Goal: Task Accomplishment & Management: Manage account settings

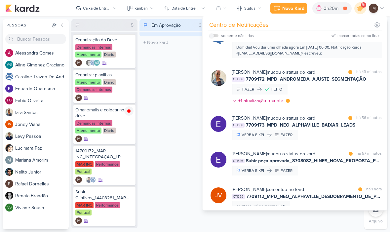
scroll to position [173, 0]
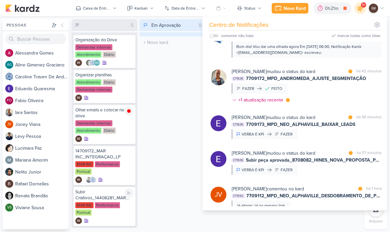
click at [108, 215] on div "MAR INC Performance Pontual" at bounding box center [104, 209] width 58 height 14
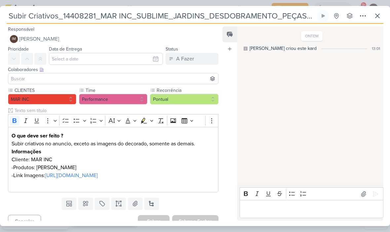
click at [363, 18] on icon at bounding box center [363, 16] width 8 height 8
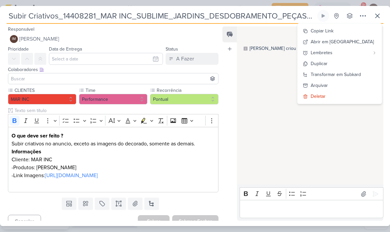
click at [351, 74] on div "Transformar em Subkard" at bounding box center [336, 74] width 50 height 7
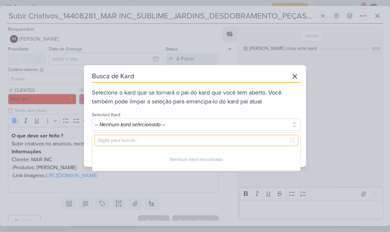
click at [248, 136] on input "text" at bounding box center [196, 140] width 203 height 10
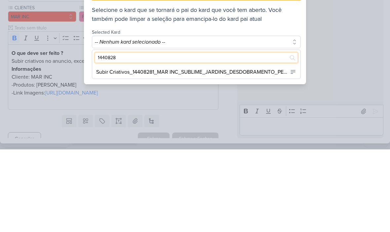
type input "14408281"
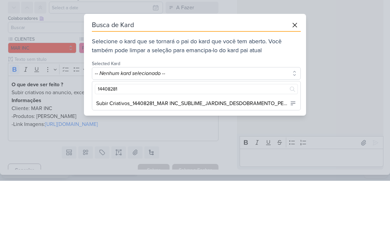
click at [292, 70] on button at bounding box center [295, 76] width 12 height 12
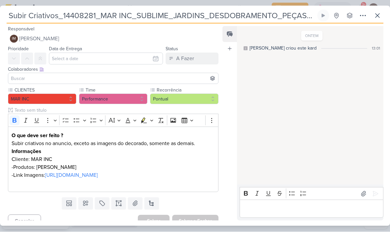
click at [81, 14] on input "Subir Criativos_14408281_MAR INC_SUBLIME_JARDINS_DESDOBRAMENTO_PEÇAS_META_ADS" at bounding box center [162, 16] width 310 height 12
click at [87, 10] on input "Subir Criativos_14408281_MAR INC_SUBLIME_JARDINS_DESDOBRAMENTO_PEÇAS_META_ADS" at bounding box center [162, 16] width 310 height 12
click at [94, 15] on input "Subir Criativos_14408281_MAR INC_SUBLIME_JARDINS_DESDOBRAMENTO_PEÇAS_META_ADS" at bounding box center [162, 16] width 310 height 12
click at [81, 20] on input "Subir Criativos_14408281_MAR INC_SUBLIME_JARDINS_DESDOBRAMENTO_PEÇAS_META_ADS" at bounding box center [162, 16] width 310 height 12
click at [82, 15] on input "Subir Criativos_14408281_MAR INC_SUBLIME_JARDINS_DESDOBRAMENTO_PEÇAS_META_ADS" at bounding box center [162, 16] width 310 height 12
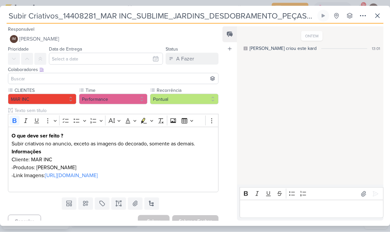
click at [247, 67] on div "ONTEM [PERSON_NAME] criou este kard 13:01" at bounding box center [310, 106] width 146 height 158
click at [151, 21] on input "Subir Criativos_14408281_MAR INC_SUBLIME_JARDINS_DESDOBRAMENTO_PEÇAS_META_ADS" at bounding box center [162, 16] width 310 height 12
click at [152, 16] on input "Subir Criativos_14408281_MAR INC_SUBLIME_JARDINS_DESDOBRAMENTO_PEÇAS_META_ADS" at bounding box center [162, 16] width 310 height 12
click at [177, 21] on input "Subir Criativos_14408281_MAR INC_SUBLIME_JARDINS_DESDOBRAMENTO_PEÇAS_META_ADS" at bounding box center [162, 16] width 310 height 12
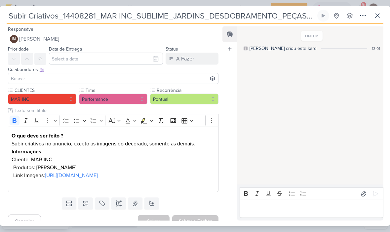
click at [180, 17] on input "Subir Criativos_14408281_MAR INC_SUBLIME_JARDINS_DESDOBRAMENTO_PEÇAS_META_ADS" at bounding box center [162, 16] width 310 height 12
click at [82, 11] on input "Subir Criativos_14408281_MAR INC_SUBLIME_JARDINS_DESDOBRAMENTO_PEÇAS_META_ADS" at bounding box center [162, 16] width 310 height 12
click at [78, 14] on input "Subir Criativos_14408281_MAR INC_SUBLIME_JARDINS_DESDOBRAMENTO_PEÇAS_META_ADS" at bounding box center [162, 16] width 310 height 12
click at [380, 17] on icon at bounding box center [378, 16] width 8 height 8
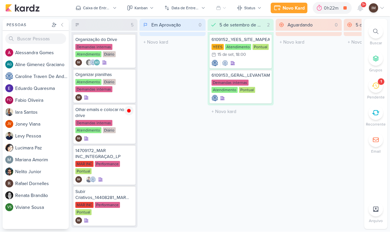
click at [151, 162] on div "Em Aprovação 0 Mover Para Esquerda Mover Para Direita [GEOGRAPHIC_DATA] O títul…" at bounding box center [173, 124] width 66 height 210
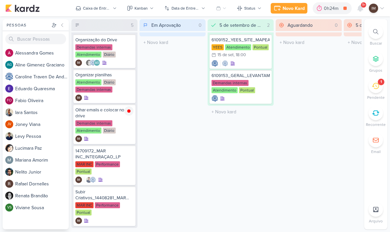
click at [361, 13] on div at bounding box center [361, 8] width 12 height 12
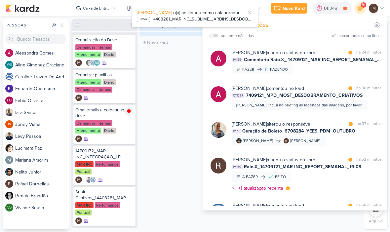
click at [183, 90] on div "Em Aprovação 0 Mover Para Esquerda Mover Para Direita [GEOGRAPHIC_DATA] O títul…" at bounding box center [173, 124] width 66 height 210
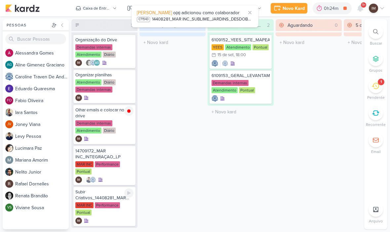
click at [123, 210] on div "MAR INC Performance Pontual" at bounding box center [104, 209] width 58 height 14
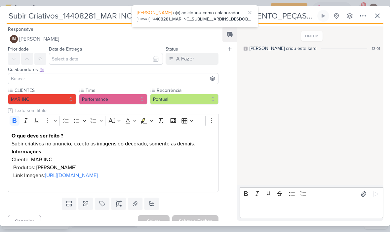
click at [141, 34] on button "IM [PERSON_NAME]" at bounding box center [113, 39] width 211 height 12
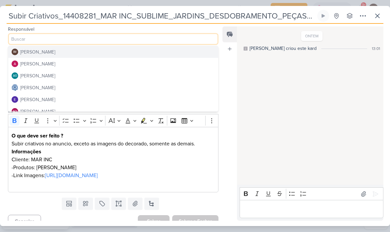
click at [146, 63] on button "[PERSON_NAME]" at bounding box center [113, 64] width 210 height 12
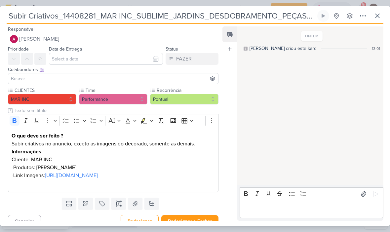
click at [149, 80] on input at bounding box center [113, 79] width 207 height 8
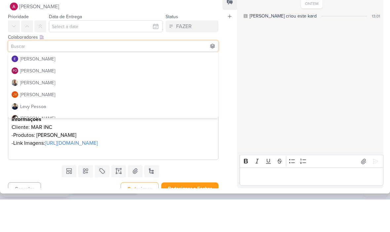
scroll to position [51, 0]
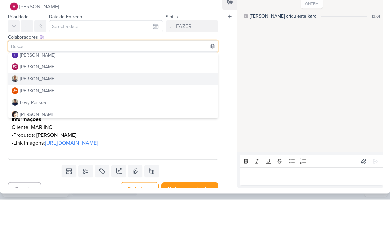
click at [153, 106] on button "[PERSON_NAME]" at bounding box center [113, 112] width 210 height 12
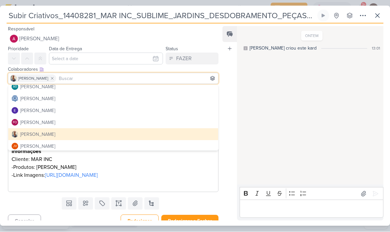
scroll to position [26, 0]
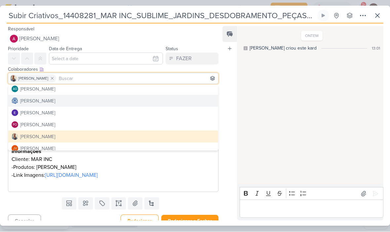
click at [149, 99] on button "[PERSON_NAME]" at bounding box center [113, 101] width 210 height 12
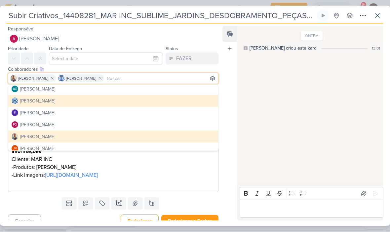
click at [277, 109] on div "ONTEM [PERSON_NAME] criou este kard 13:01" at bounding box center [310, 106] width 146 height 158
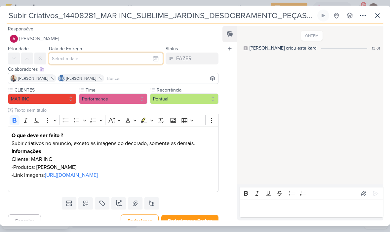
click at [149, 59] on input "text" at bounding box center [106, 59] width 114 height 12
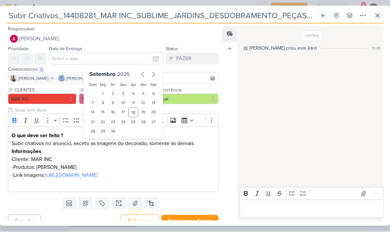
click at [144, 112] on div "19" at bounding box center [143, 113] width 10 height 10
click at [133, 112] on div "18" at bounding box center [133, 113] width 10 height 10
click at [99, 126] on div "22" at bounding box center [103, 122] width 10 height 9
type input "22 de setembro de 2025 às 23:59"
click at [104, 143] on select "00 01 02 03 04 05 06 07 08 09 10 11 12 13 14 15 16 17 18 19 20 21 22 23" at bounding box center [103, 143] width 9 height 8
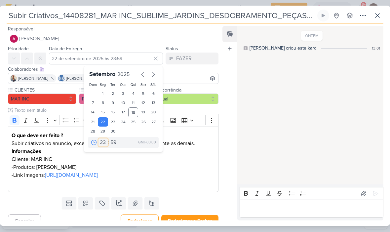
select select "18"
type input "22 de setembro de 2025 às 18:59"
click at [115, 143] on select "00 05 10 15 20 25 30 35 40 45 50 55 59" at bounding box center [113, 143] width 9 height 8
select select "0"
type input "22 de setembro de 2025 às 18:00"
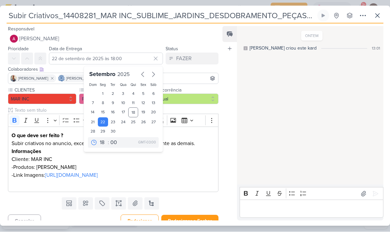
click at [237, 131] on div "ONTEM [PERSON_NAME] criou este kard 13:01" at bounding box center [310, 106] width 146 height 158
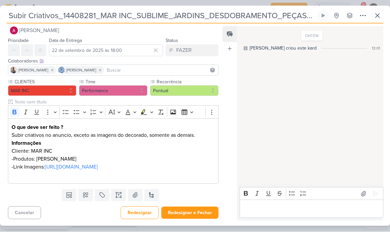
scroll to position [16, 0]
click at [361, 17] on icon at bounding box center [363, 16] width 8 height 8
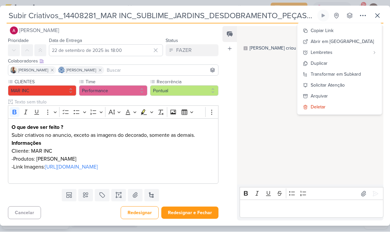
click at [325, 74] on div "Transformar em Subkard" at bounding box center [336, 74] width 50 height 7
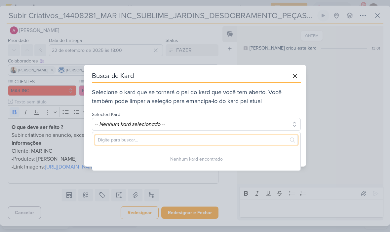
click at [219, 136] on input "text" at bounding box center [196, 140] width 203 height 10
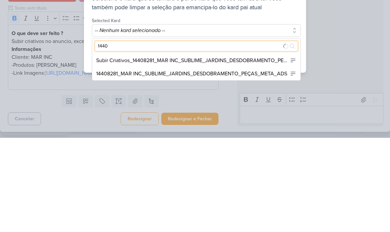
type input "14408"
click at [197, 164] on div "14408281_MAR INC_SUBLIME_JARDINS_DESDOBRAMENTO_PEÇAS_META_ADS" at bounding box center [191, 168] width 191 height 8
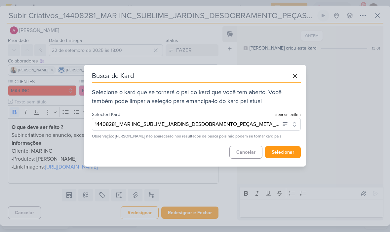
click at [279, 151] on button "selecionar" at bounding box center [283, 153] width 36 height 12
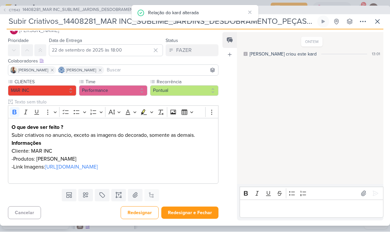
click at [206, 213] on button "Redesignar e Fechar" at bounding box center [189, 213] width 57 height 12
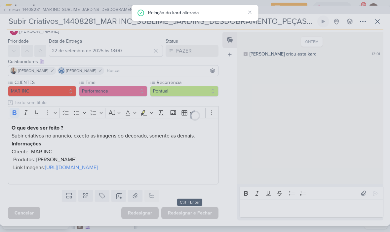
scroll to position [22, 0]
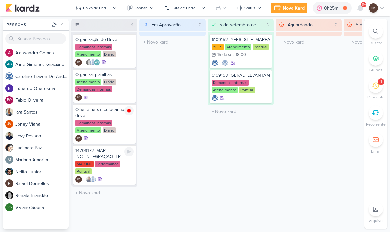
click at [119, 181] on div "IM" at bounding box center [104, 180] width 58 height 7
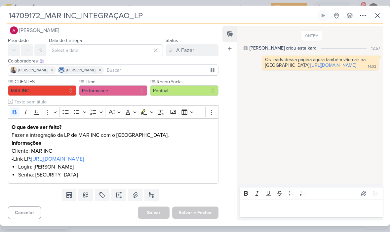
scroll to position [0, 0]
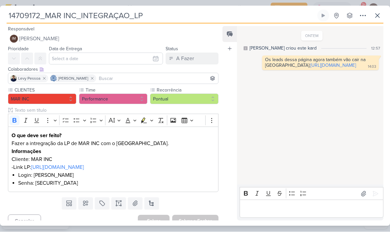
click at [196, 60] on button "A Fazer" at bounding box center [192, 59] width 53 height 12
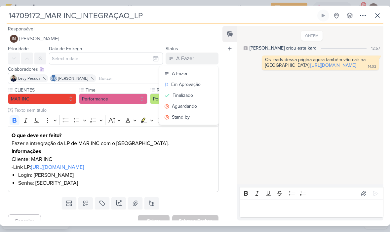
click at [186, 97] on div "Finalizado" at bounding box center [183, 95] width 21 height 7
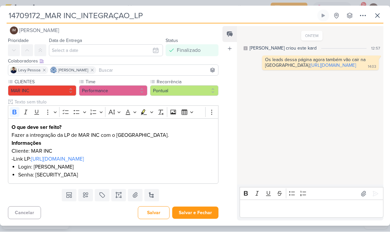
scroll to position [8, 0]
click at [192, 212] on button "Salvar e Fechar" at bounding box center [195, 213] width 46 height 12
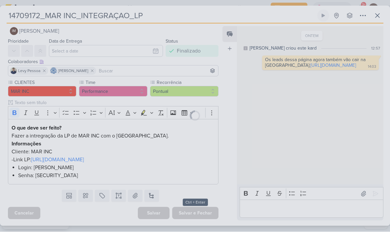
scroll to position [8, 0]
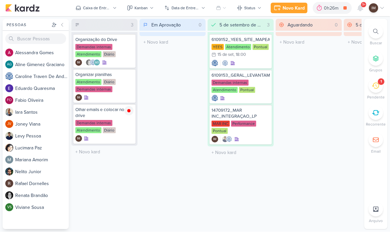
click at [104, 8] on div "Caixa de Entrada" at bounding box center [97, 8] width 28 height 6
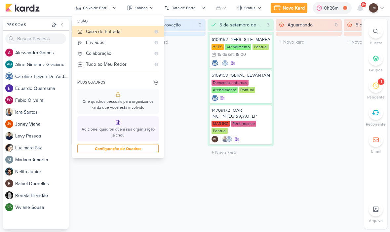
click at [372, 10] on p "IM" at bounding box center [374, 8] width 4 height 6
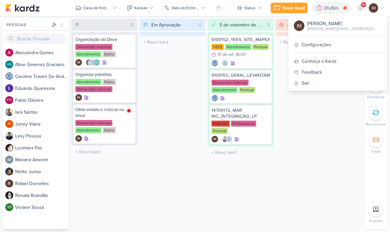
click at [360, 10] on icon at bounding box center [360, 8] width 5 height 6
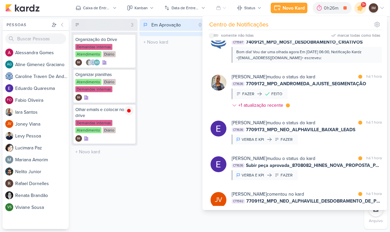
scroll to position [347, 0]
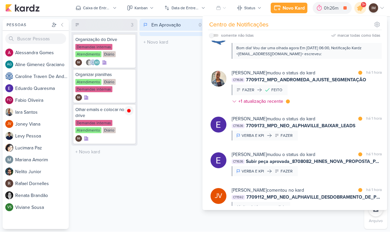
click at [334, 100] on div "[PERSON_NAME] mudou o status do kard marcar como lida há 1 hora CT1636 7709172_…" at bounding box center [307, 89] width 150 height 38
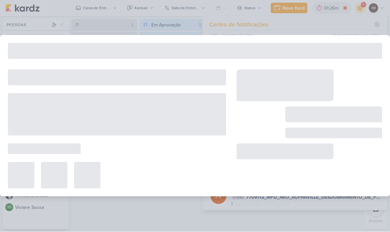
type input "7709172_MPD_ANDROMEDA_AJUSTE_SEGMENTAÇÃO"
type input "18 de setembro de 2025 às 18:00"
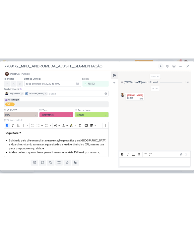
scroll to position [0, 0]
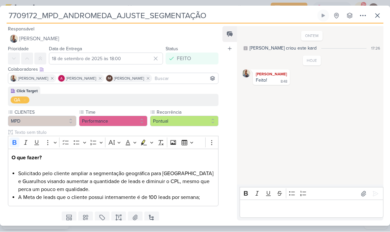
click at [23, 17] on input "7709172_MPD_ANDROMEDA_AJUSTE_SEGMENTAÇÃO" at bounding box center [162, 16] width 310 height 12
click at [27, 14] on input "7709172_MPD_ANDROMEDA_AJUSTE_SEGMENTAÇÃO" at bounding box center [162, 16] width 310 height 12
click at [24, 17] on input "7709172_MPD_ANDROMEDA_AJUSTE_SEGMENTAÇÃO" at bounding box center [162, 16] width 310 height 12
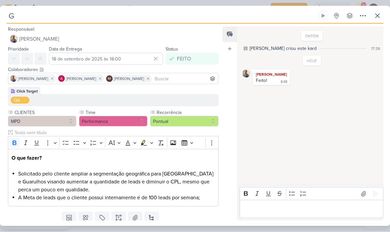
type input "G"
click at [379, 17] on icon at bounding box center [378, 16] width 4 height 4
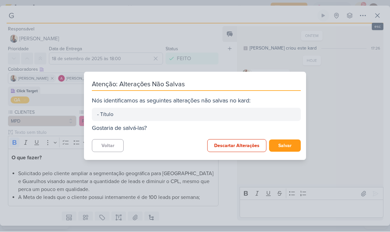
click at [230, 147] on button "Descartar Alterações" at bounding box center [236, 146] width 59 height 13
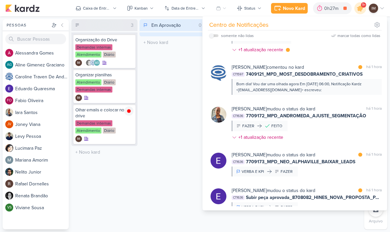
click at [175, 95] on div "Em Aprovação 0 Mover Para Esquerda Mover Para Direita [GEOGRAPHIC_DATA] O títul…" at bounding box center [173, 124] width 66 height 210
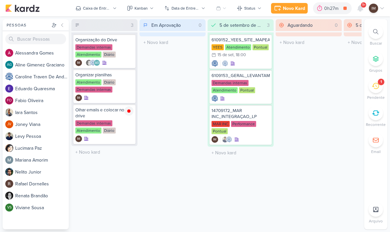
click at [175, 115] on div "Em Aprovação 0 Mover Para Esquerda Mover Para Direita [GEOGRAPHIC_DATA] O títul…" at bounding box center [173, 124] width 66 height 210
click at [380, 35] on div at bounding box center [376, 31] width 15 height 15
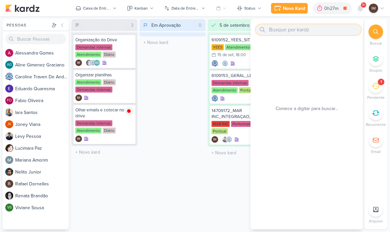
click at [282, 27] on input "text" at bounding box center [308, 29] width 105 height 11
click at [273, 29] on input "text" at bounding box center [308, 29] width 105 height 11
paste input "7409171_MPD_ANDROMEDA_DESDOBRAMENTO_PLANTAS"
type input "7409171_MPD_ANDROMEDA_DESDOBRAMENTO_PLANTAS"
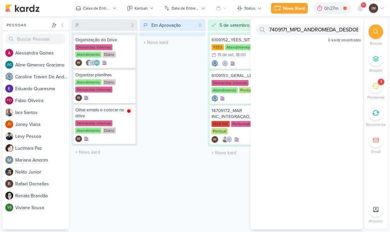
click at [190, 77] on div "Em Aprovação 0 Mover Para Esquerda Mover Para Direita [GEOGRAPHIC_DATA] O títul…" at bounding box center [173, 124] width 66 height 210
